Goal: Connect with others: Connect with others

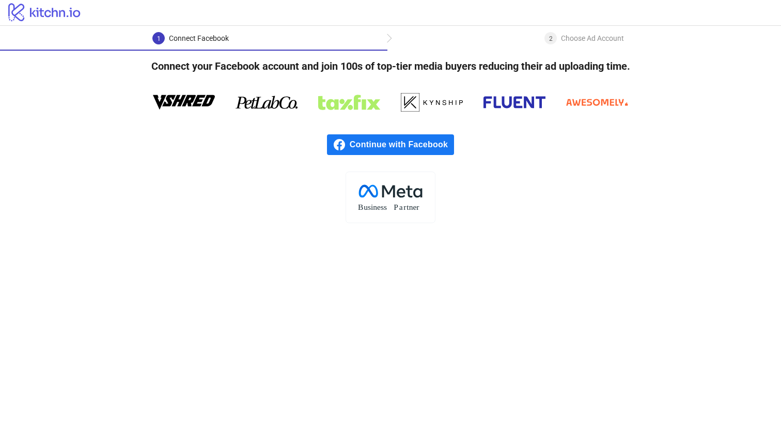
click at [404, 142] on span "Continue with Facebook" at bounding box center [402, 144] width 104 height 21
click at [423, 145] on span "Continue with Facebook" at bounding box center [402, 144] width 104 height 21
